Goal: Task Accomplishment & Management: Use online tool/utility

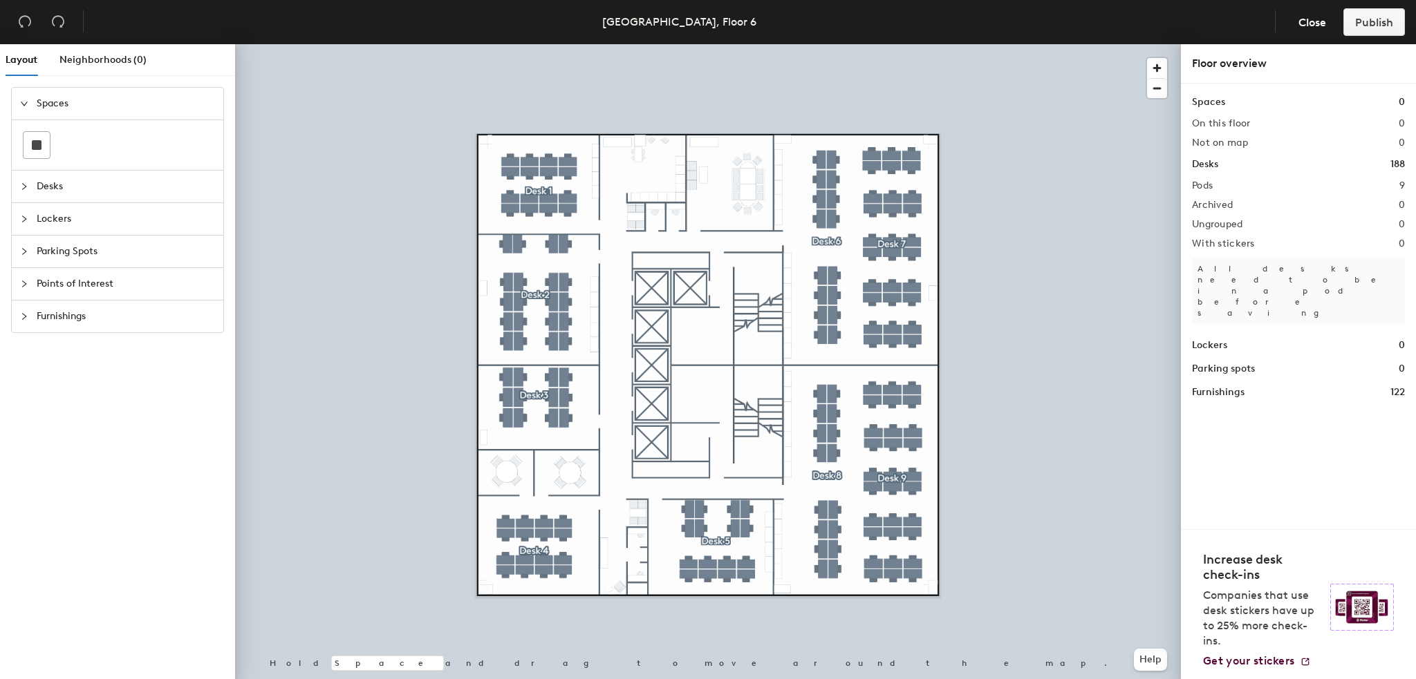
click at [68, 317] on span "Furnishings" at bounding box center [126, 317] width 178 height 32
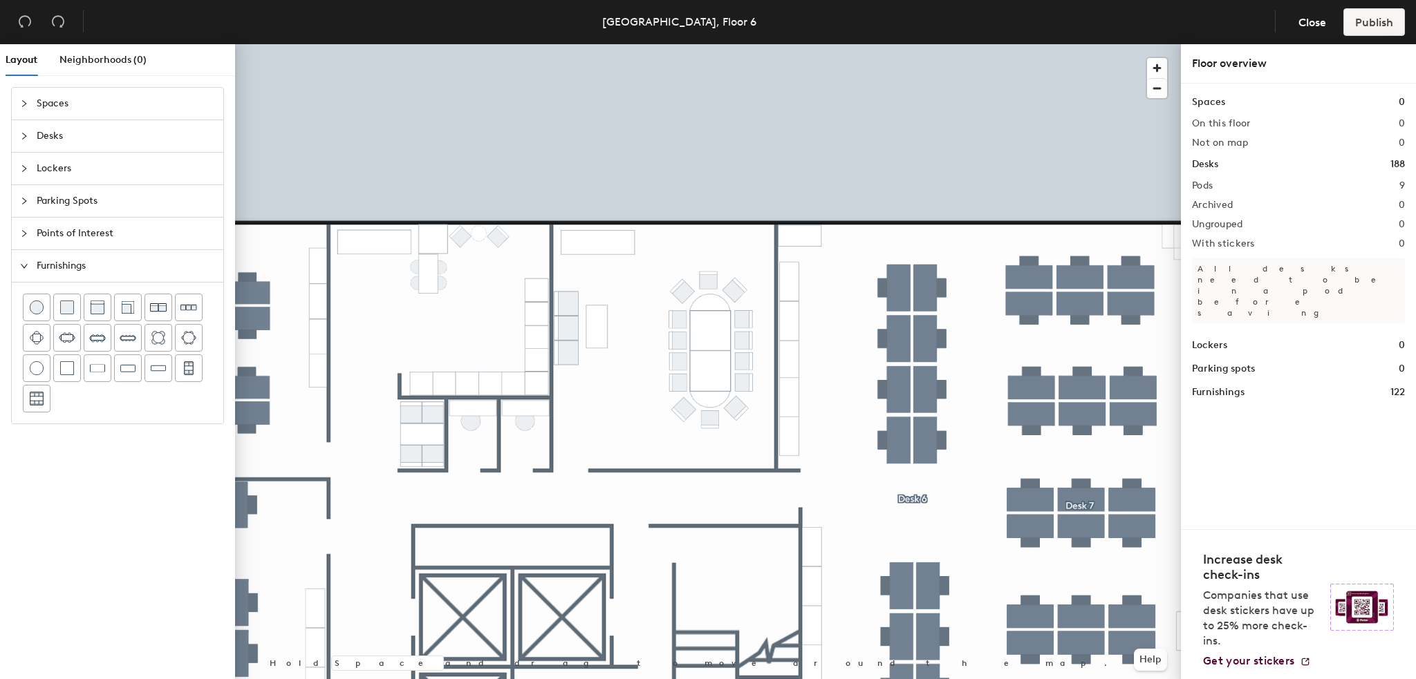
click at [557, 44] on div at bounding box center [708, 44] width 946 height 0
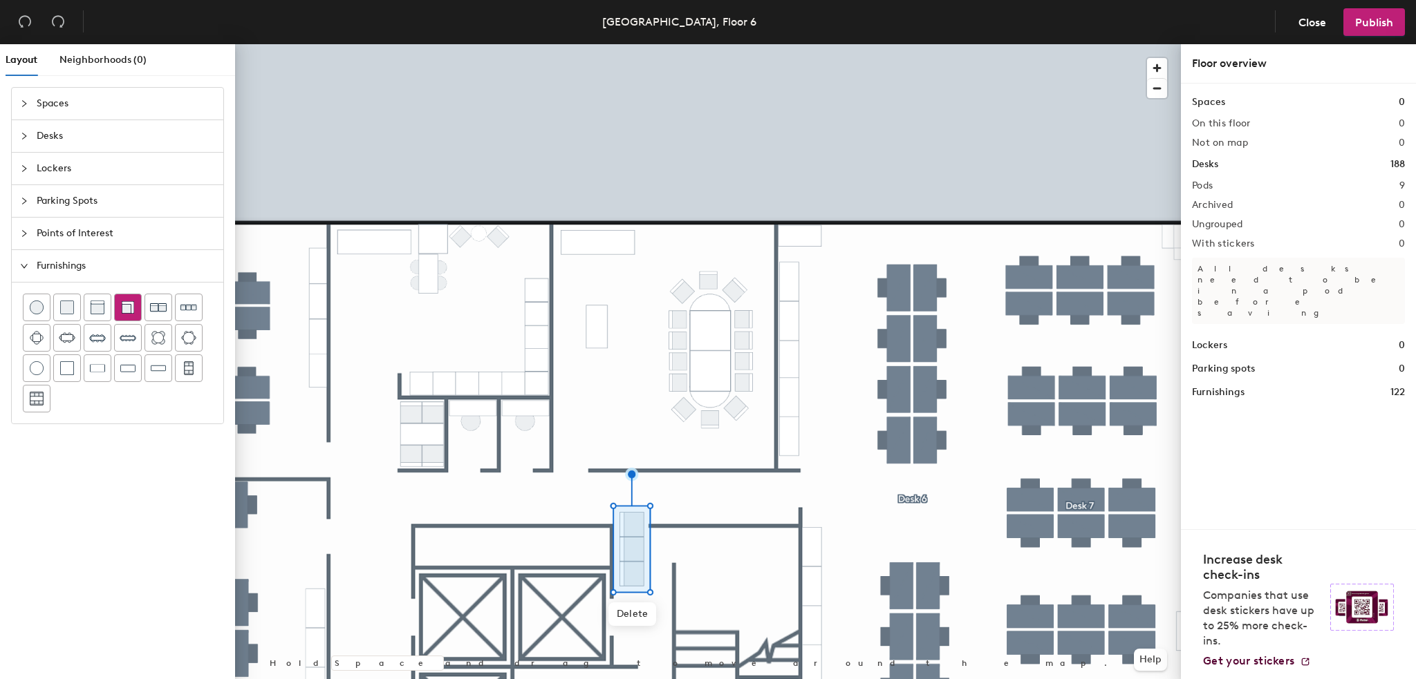
click at [138, 305] on div at bounding box center [128, 307] width 26 height 26
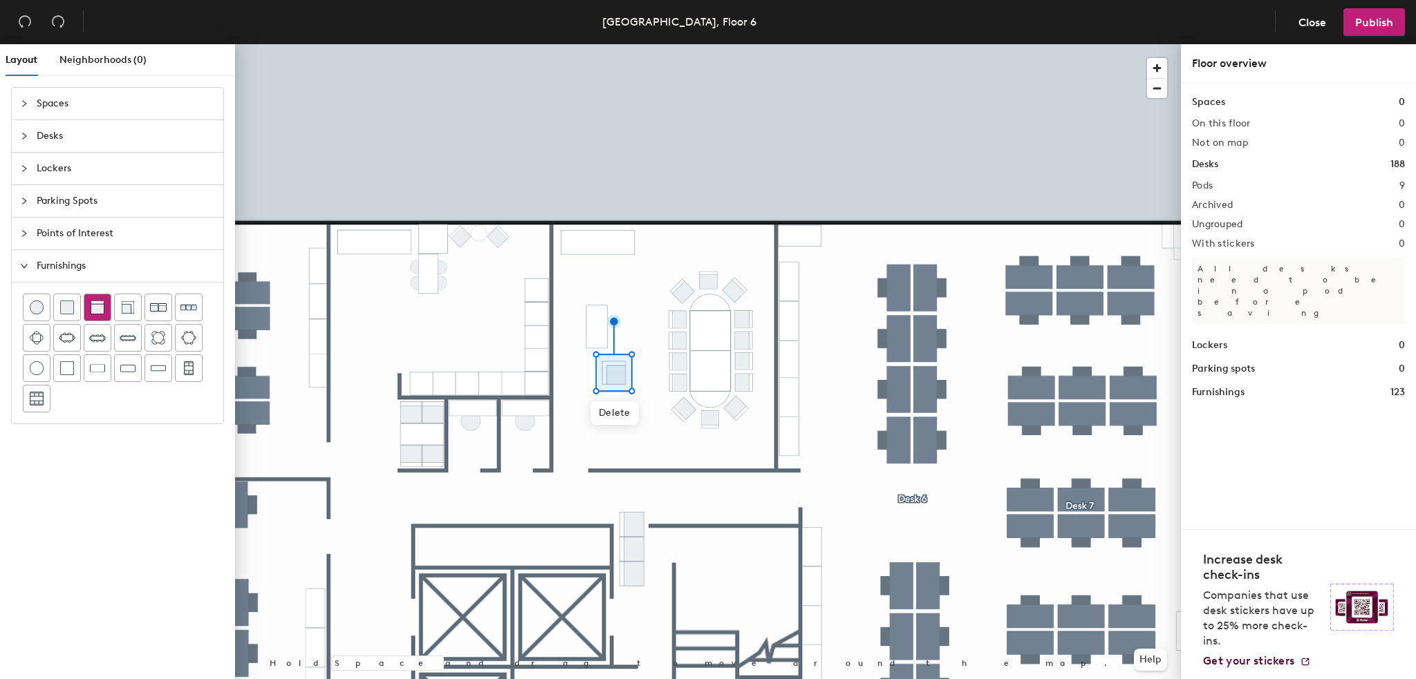
click at [106, 303] on div at bounding box center [97, 307] width 26 height 26
click at [628, 469] on span "Delete" at bounding box center [614, 461] width 48 height 24
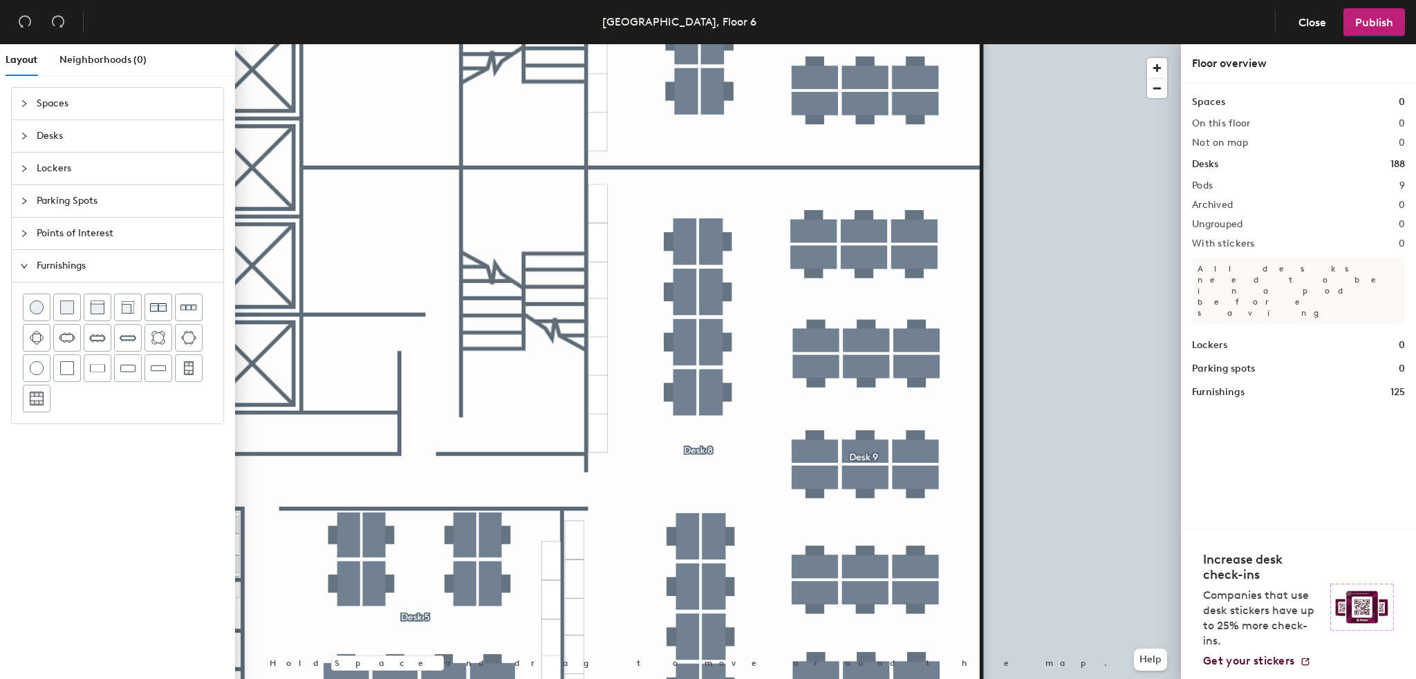
click at [595, 679] on html "Skip navigation Schedule Office People Analytics Visits Deliveries Services Man…" at bounding box center [708, 339] width 1416 height 679
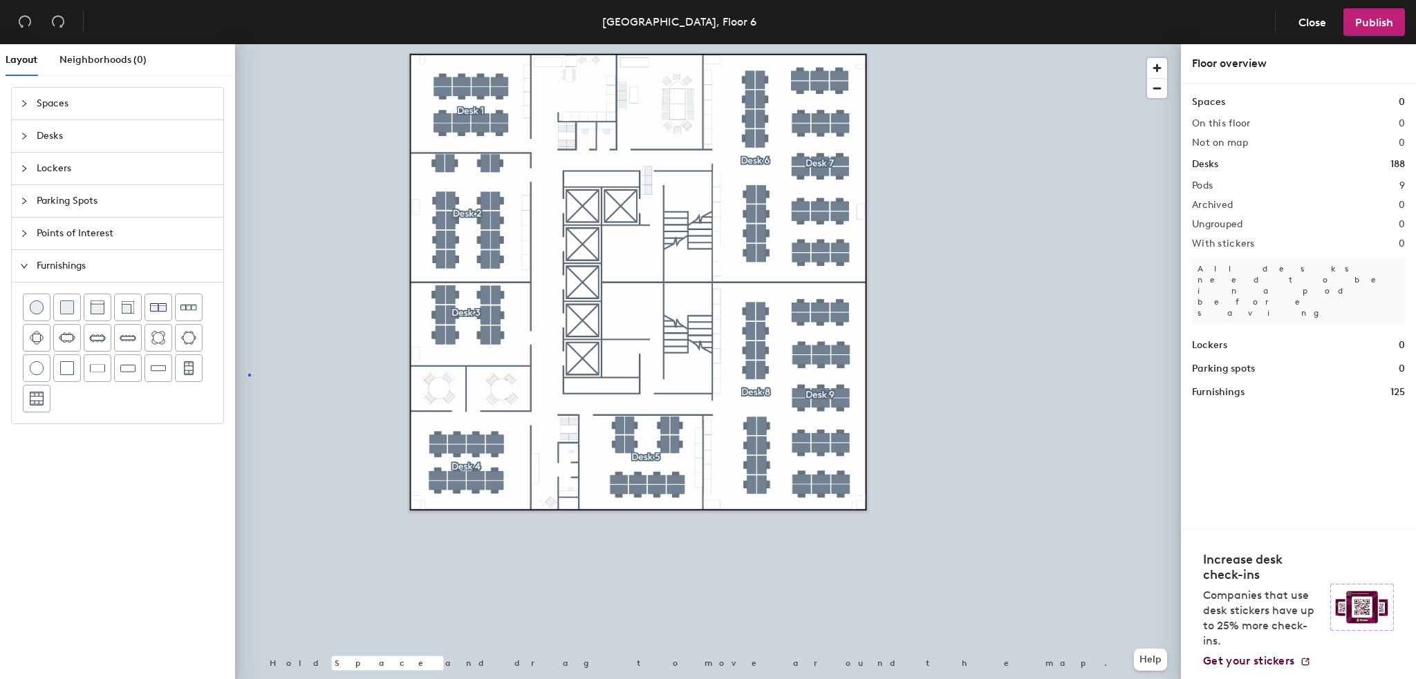
click at [248, 44] on div at bounding box center [708, 44] width 946 height 0
click at [1362, 27] on span "Publish" at bounding box center [1374, 22] width 38 height 13
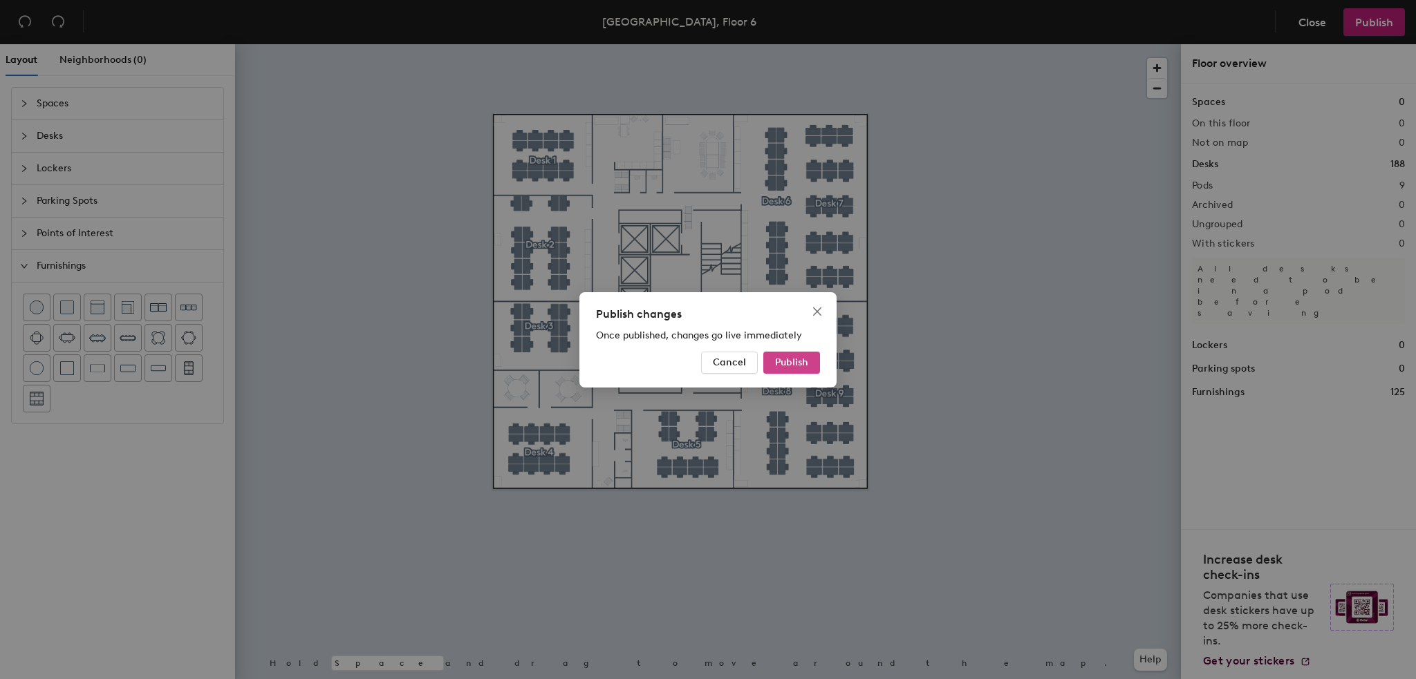
click at [790, 358] on span "Publish" at bounding box center [791, 363] width 33 height 12
